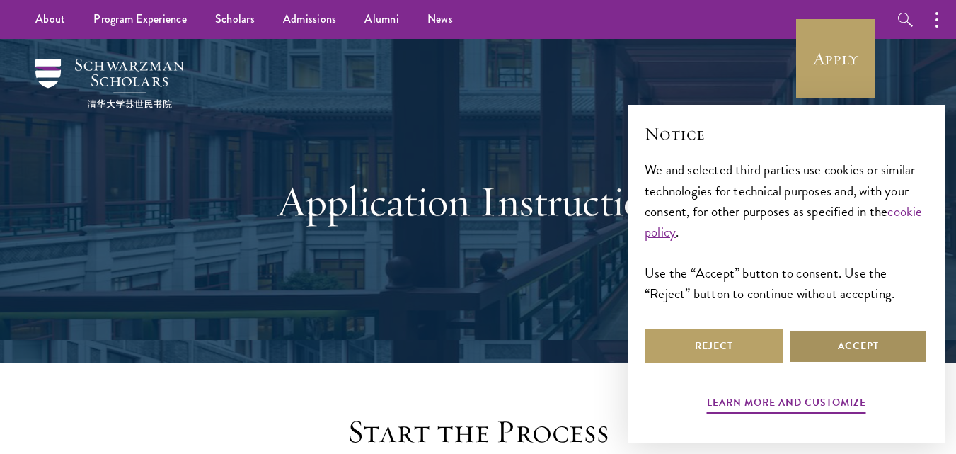
click at [862, 344] on button "Accept" at bounding box center [858, 346] width 139 height 34
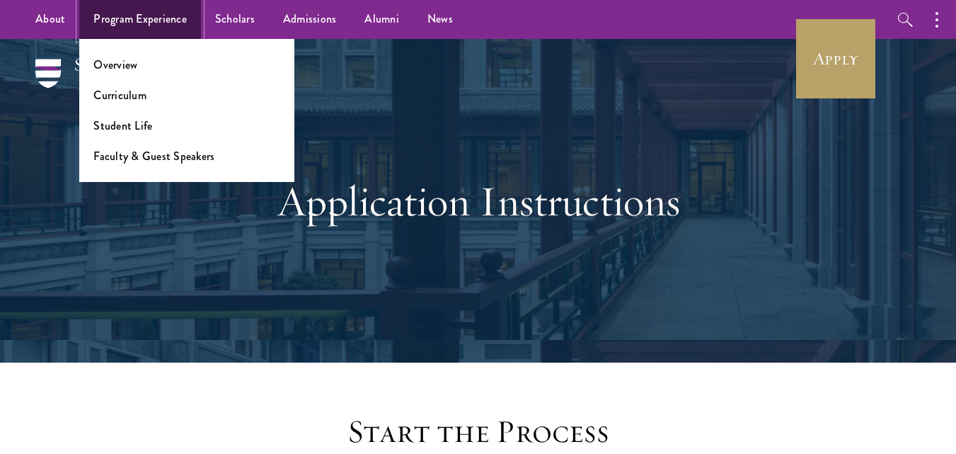
click at [120, 11] on link "Program Experience" at bounding box center [140, 19] width 122 height 39
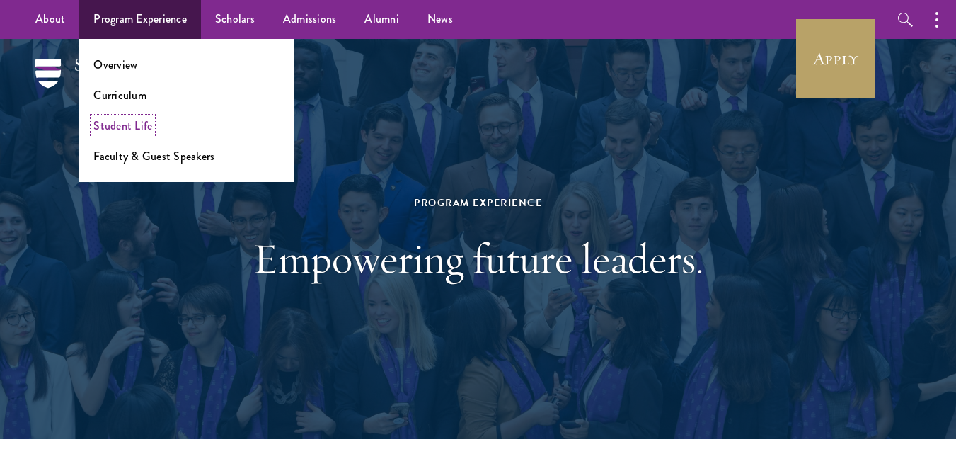
click at [149, 128] on link "Student Life" at bounding box center [122, 126] width 59 height 16
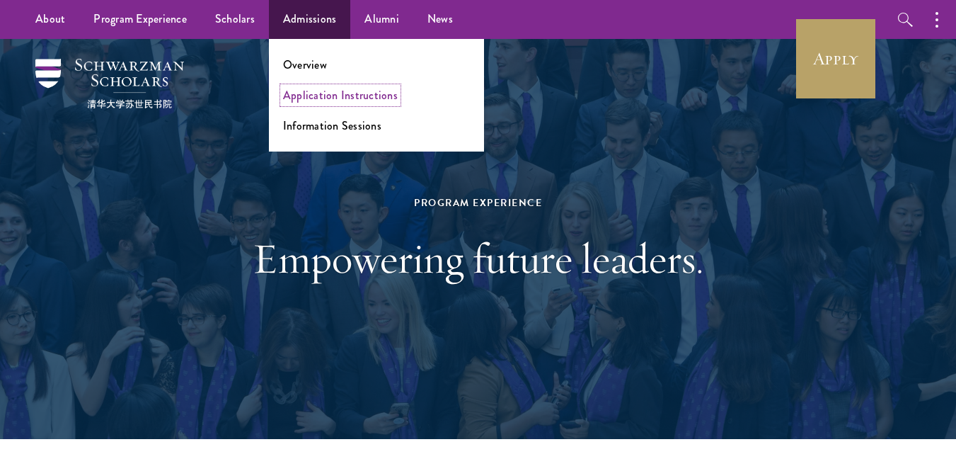
click at [319, 96] on link "Application Instructions" at bounding box center [340, 95] width 115 height 16
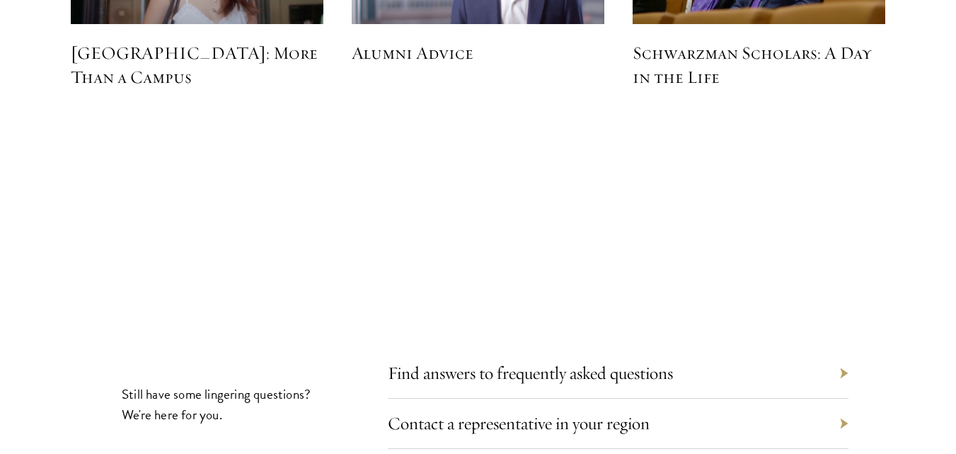
scroll to position [4351, 0]
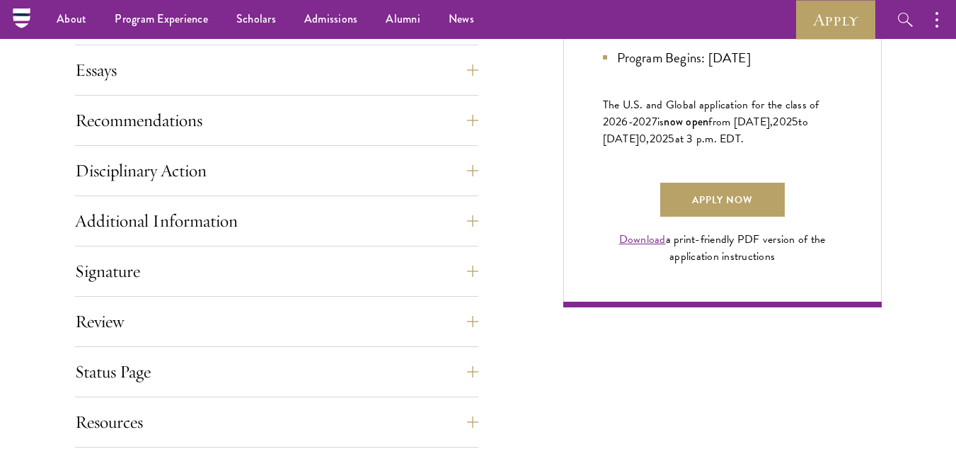
scroll to position [960, 0]
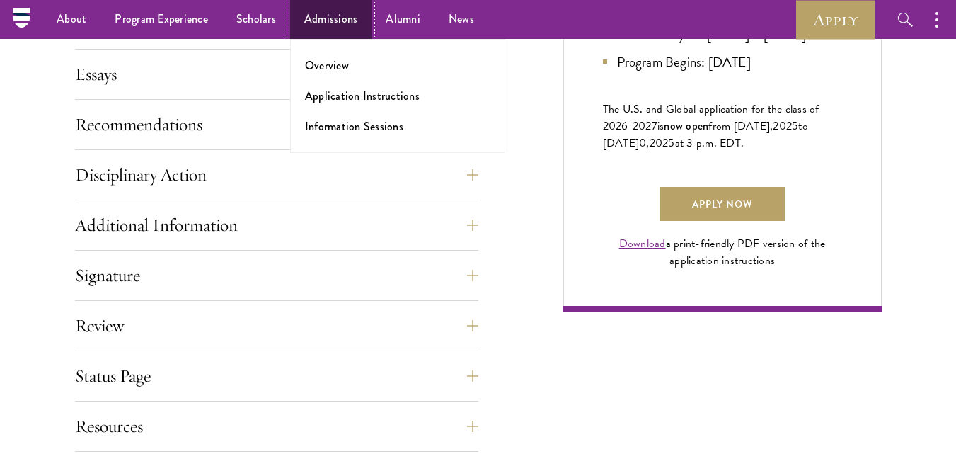
click at [313, 21] on link "Admissions" at bounding box center [331, 19] width 82 height 39
